Goal: Task Accomplishment & Management: Manage account settings

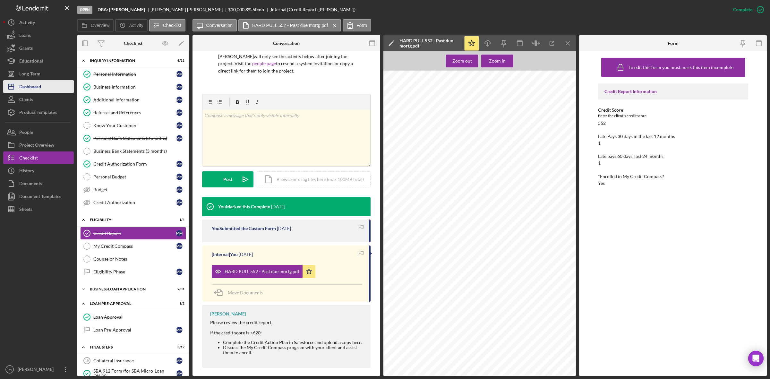
click at [36, 90] on div "Dashboard" at bounding box center [30, 87] width 22 height 14
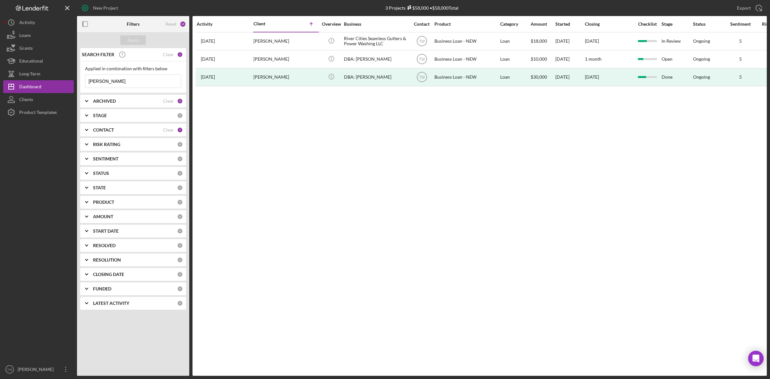
click at [119, 83] on input "[PERSON_NAME]" at bounding box center [133, 81] width 96 height 13
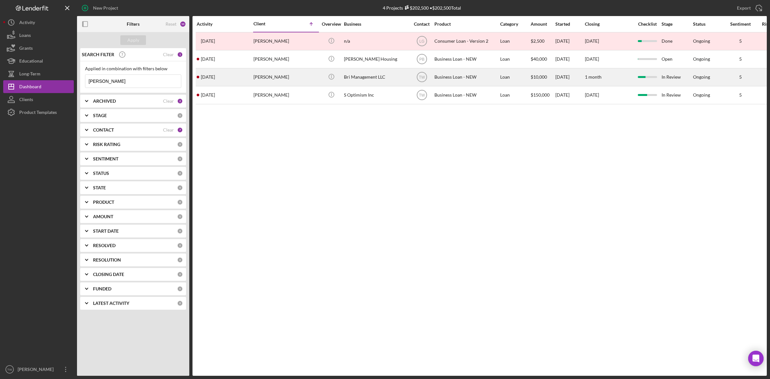
type input "[PERSON_NAME]"
click at [276, 79] on div "[PERSON_NAME]" at bounding box center [285, 77] width 64 height 17
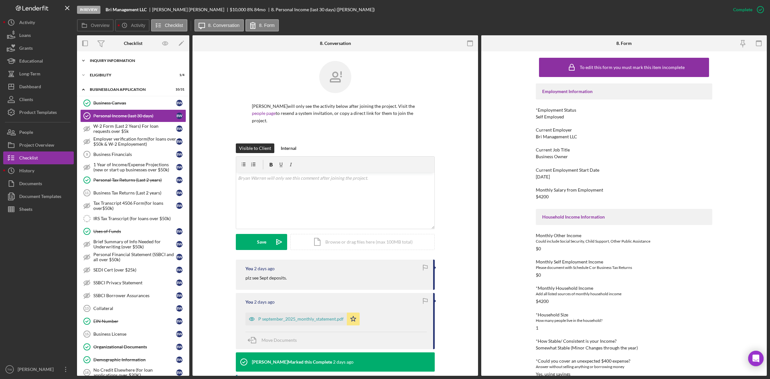
click at [135, 61] on div "INQUIRY INFORMATION" at bounding box center [135, 61] width 91 height 4
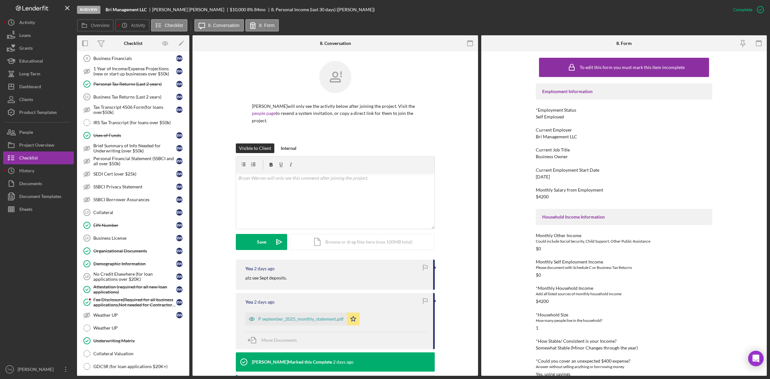
scroll to position [319, 0]
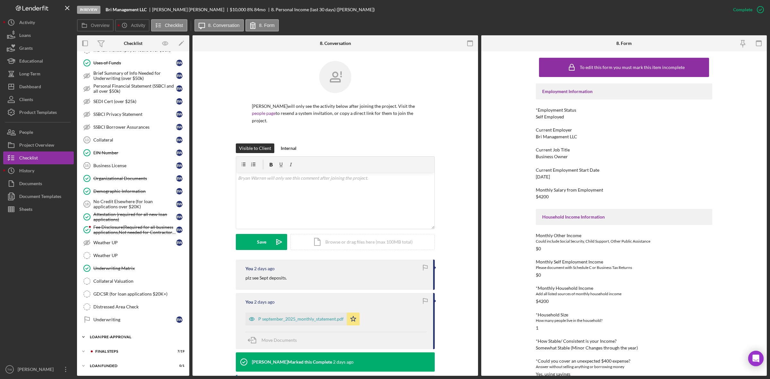
click at [112, 338] on div "LOAN PRE-APPROVAL" at bounding box center [135, 337] width 91 height 4
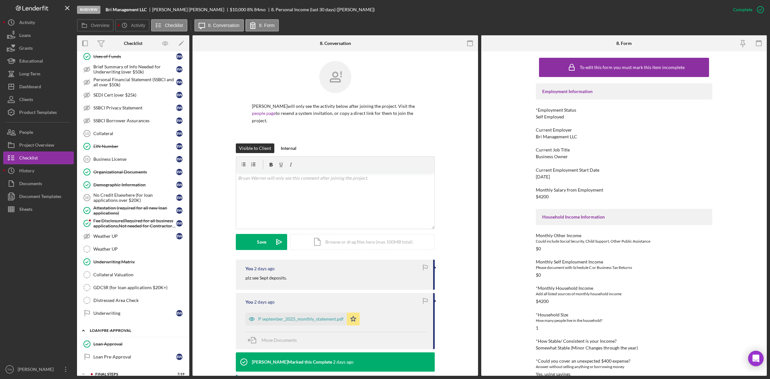
scroll to position [349, 0]
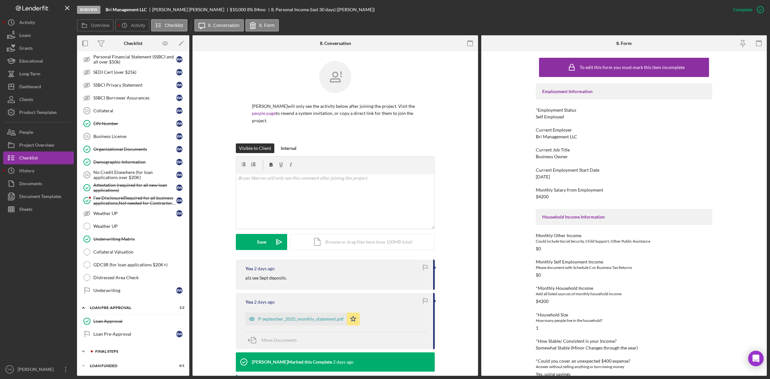
click at [113, 349] on div "Icon/Expander FINAL STEPS 7 / 19" at bounding box center [133, 351] width 112 height 13
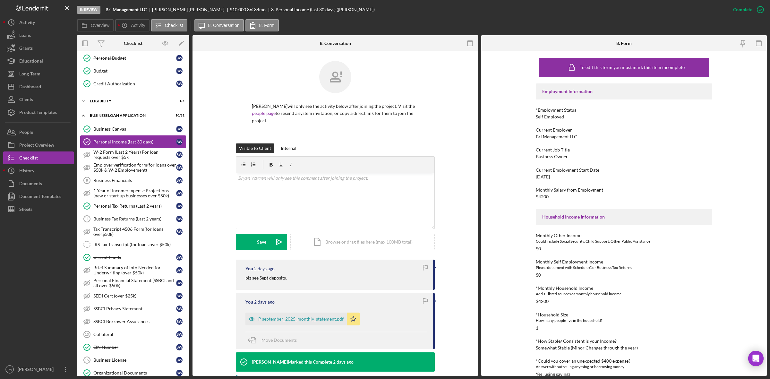
scroll to position [38, 0]
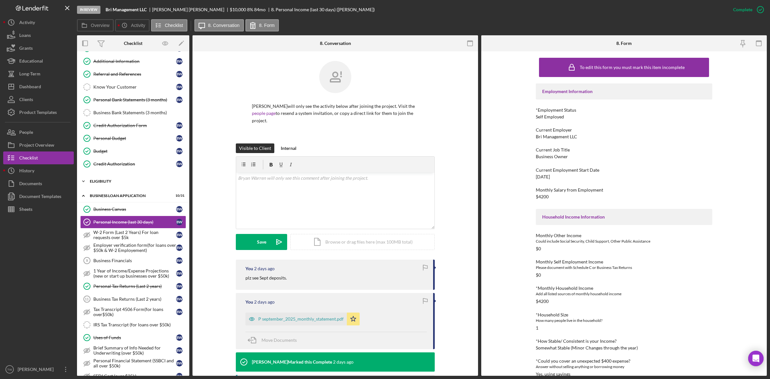
click at [111, 188] on div "Icon/Expander ELIGIBILITY 1 / 4" at bounding box center [133, 181] width 112 height 13
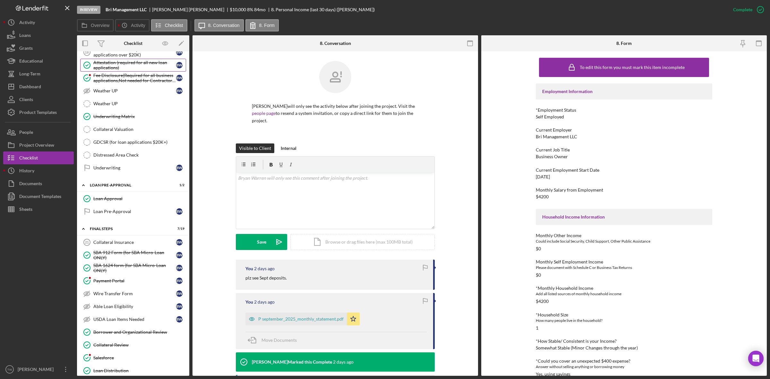
scroll to position [560, 0]
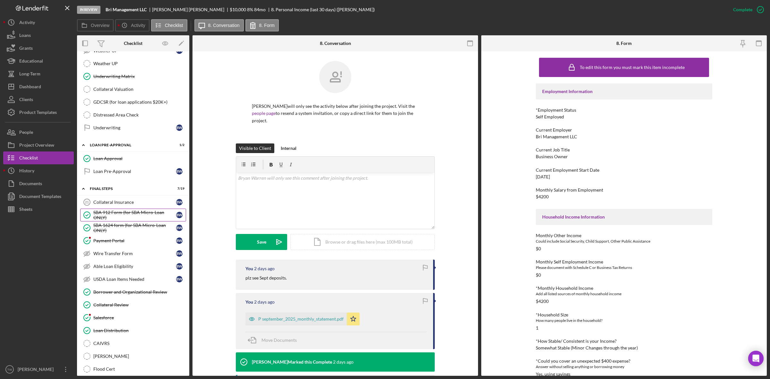
click at [135, 220] on div "SBA 912 Form (for SBA Micro-Loan ONLY)" at bounding box center [134, 215] width 83 height 10
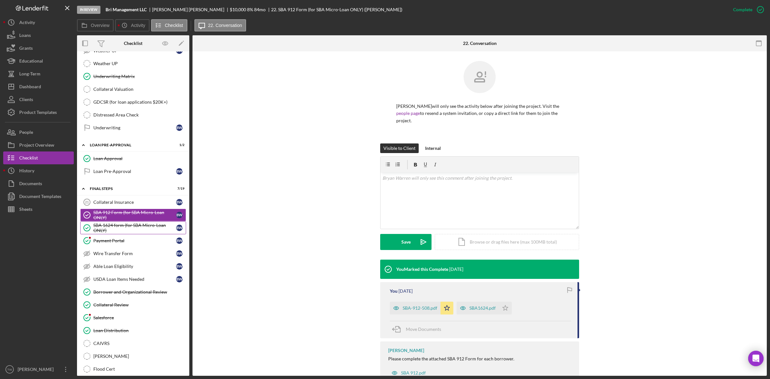
click at [131, 233] on div "SBA 1624 form (for SBA Micro-Loan ONLY)" at bounding box center [134, 228] width 83 height 10
